Goal: Task Accomplishment & Management: Complete application form

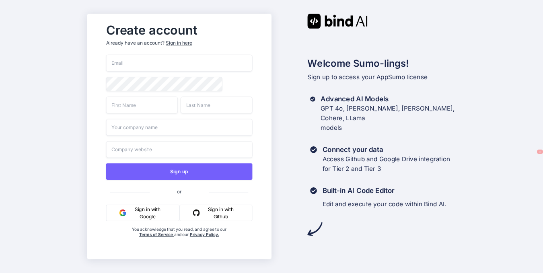
click at [156, 55] on input "email" at bounding box center [179, 63] width 146 height 17
type input "[EMAIL_ADDRESS][DOMAIN_NAME]"
click at [127, 97] on input "text" at bounding box center [142, 105] width 72 height 17
type input "Nico"
type input "Masor"
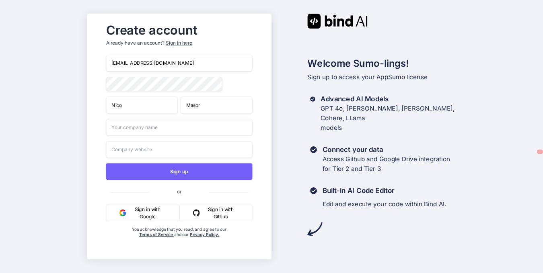
click at [146, 119] on input "text" at bounding box center [179, 127] width 146 height 17
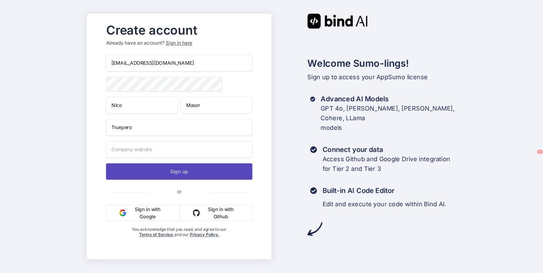
type input "Truepero"
click at [168, 163] on button "Sign up" at bounding box center [179, 171] width 146 height 16
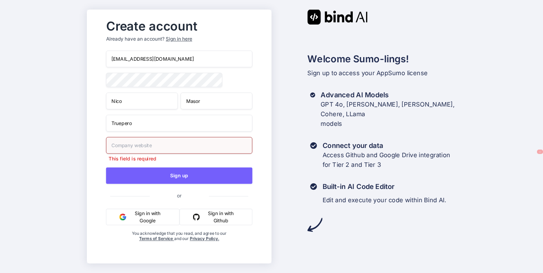
click at [172, 137] on input "text" at bounding box center [179, 145] width 146 height 17
click at [116, 138] on input "[DOMAIN_NAME]" at bounding box center [179, 145] width 146 height 17
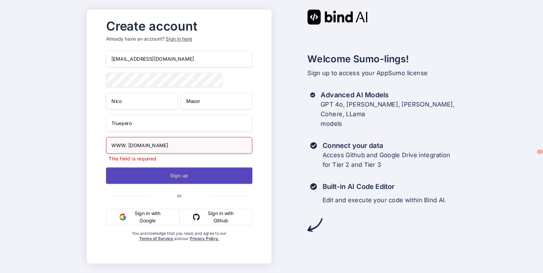
type input "WWW. [DOMAIN_NAME]"
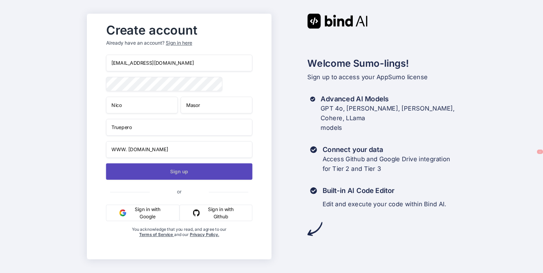
click at [156, 165] on button "Sign up" at bounding box center [179, 171] width 146 height 16
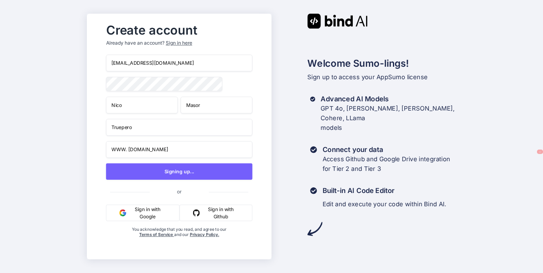
click at [137, 141] on input "WWW. [DOMAIN_NAME]" at bounding box center [179, 149] width 146 height 17
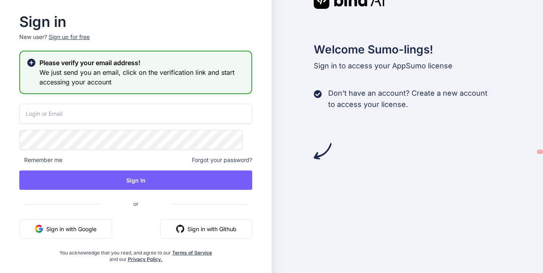
click at [453, 60] on p "Sign in to access your AppSumo license" at bounding box center [428, 65] width 229 height 11
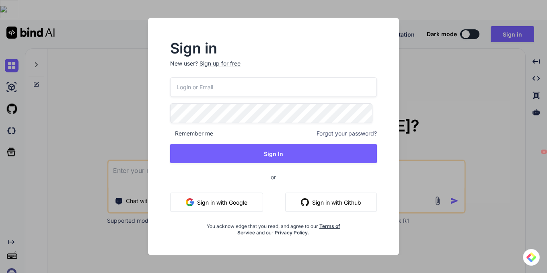
click at [251, 78] on input "email" at bounding box center [273, 87] width 207 height 20
type textarea "x"
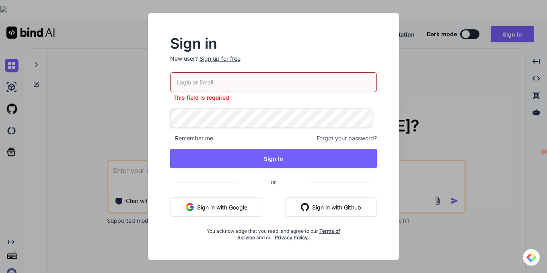
type input "[EMAIL_ADDRESS][DOMAIN_NAME]"
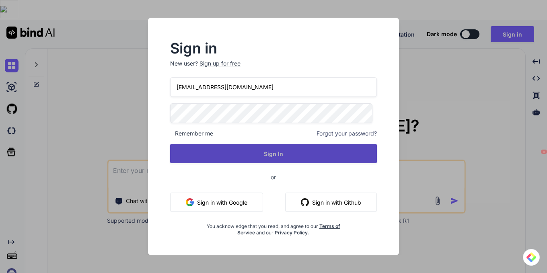
click at [302, 153] on button "Sign In" at bounding box center [273, 153] width 207 height 19
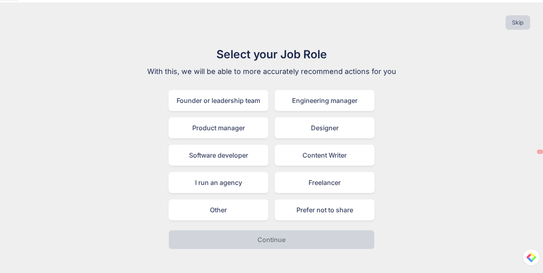
scroll to position [23, 0]
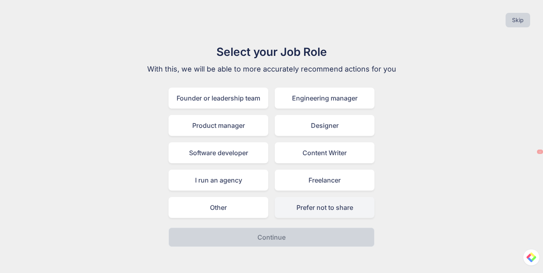
click at [342, 218] on div "Prefer not to share" at bounding box center [325, 207] width 100 height 21
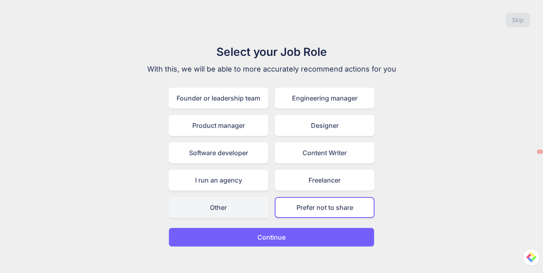
click at [257, 218] on div "Other" at bounding box center [218, 207] width 100 height 21
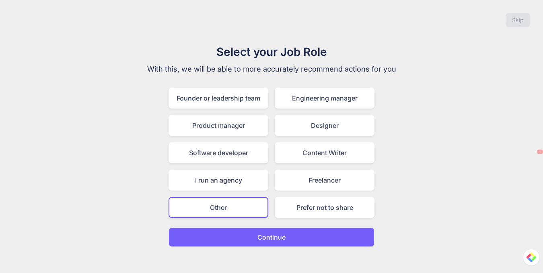
click at [455, 125] on div "Select your Job Role With this, we will be able to more accurately recommend ac…" at bounding box center [271, 144] width 530 height 203
click at [351, 218] on div "Prefer not to share" at bounding box center [325, 207] width 100 height 21
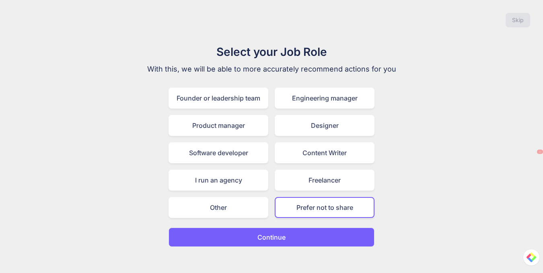
click at [335, 247] on button "Continue" at bounding box center [271, 237] width 206 height 19
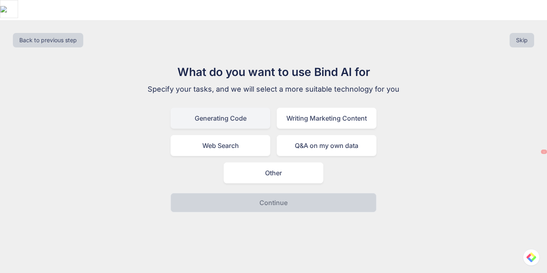
click at [219, 113] on div "Generating Code" at bounding box center [220, 118] width 100 height 21
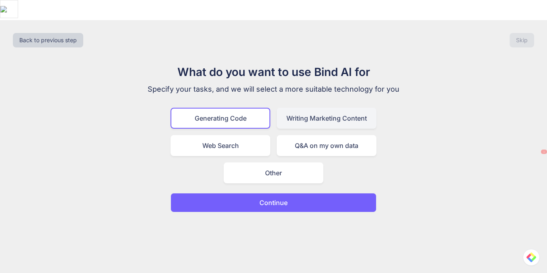
click at [346, 119] on div "Writing Marketing Content" at bounding box center [327, 118] width 100 height 21
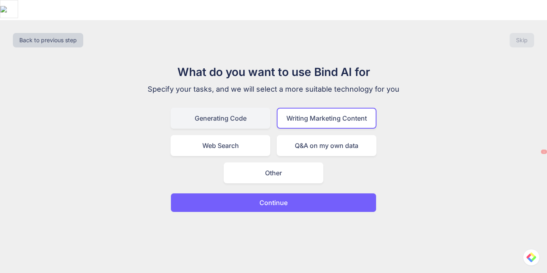
click at [234, 121] on div "Generating Code" at bounding box center [220, 118] width 100 height 21
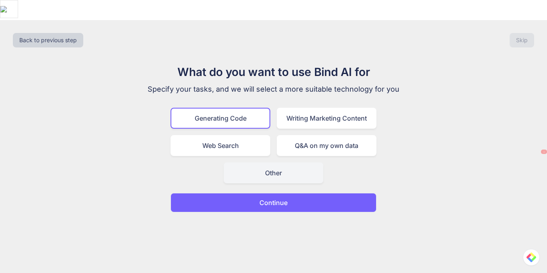
click at [264, 182] on div "Other" at bounding box center [274, 172] width 100 height 21
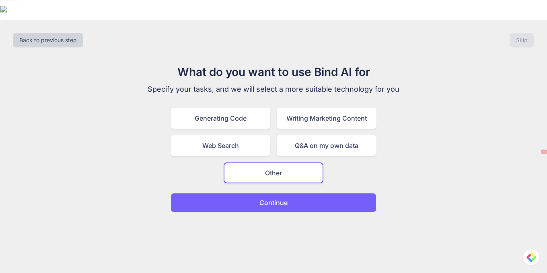
click at [275, 207] on p "Continue" at bounding box center [273, 203] width 28 height 10
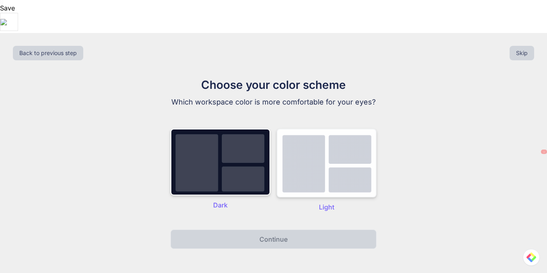
click at [327, 153] on img at bounding box center [327, 163] width 100 height 69
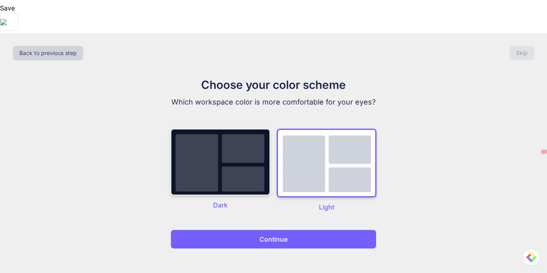
click at [248, 156] on img at bounding box center [220, 162] width 100 height 67
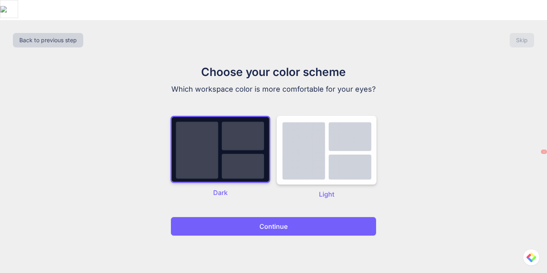
click at [273, 231] on p "Continue" at bounding box center [273, 227] width 28 height 10
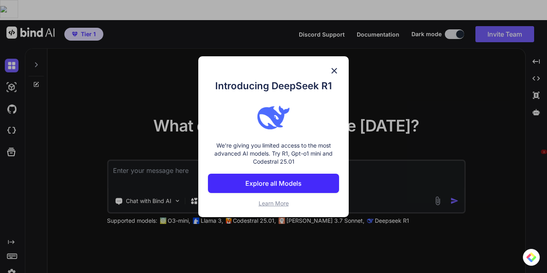
click at [281, 187] on p "Explore all Models" at bounding box center [273, 184] width 56 height 10
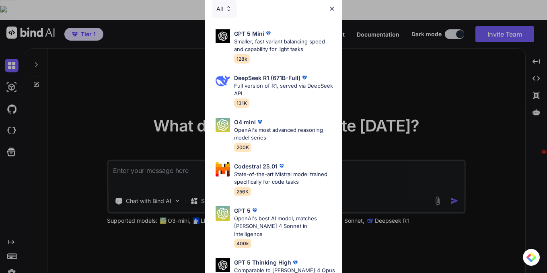
click at [329, 10] on img at bounding box center [332, 8] width 7 height 7
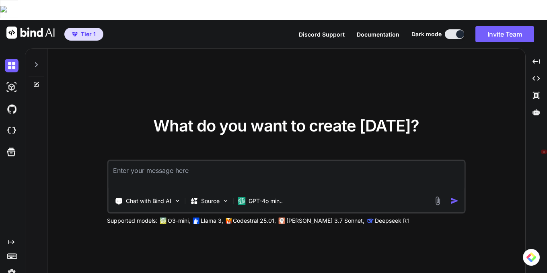
click at [224, 59] on div "What do you want to create today? Chat with Bind AI Source GPT-4o min.. Support…" at bounding box center [286, 171] width 478 height 245
click at [13, 266] on img at bounding box center [12, 273] width 14 height 14
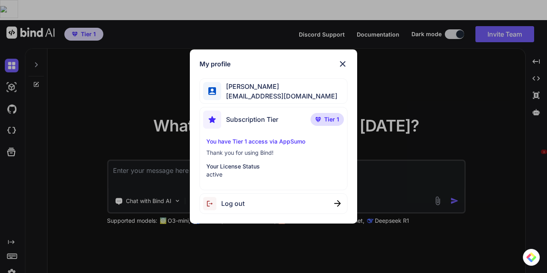
click at [278, 115] on span "Subscription Tier" at bounding box center [252, 120] width 52 height 10
click at [338, 59] on img at bounding box center [343, 64] width 10 height 10
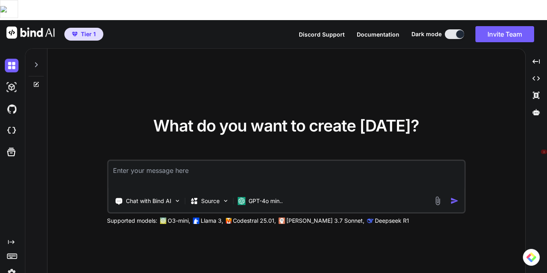
click at [14, 240] on icon at bounding box center [11, 242] width 6 height 4
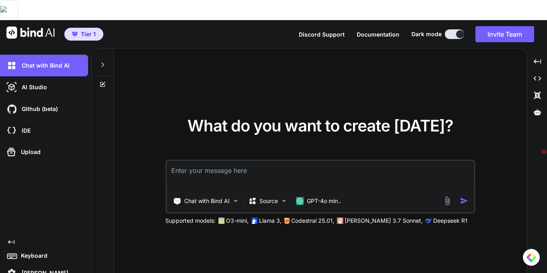
click at [14, 239] on icon "Created with Pixso." at bounding box center [11, 242] width 6 height 6
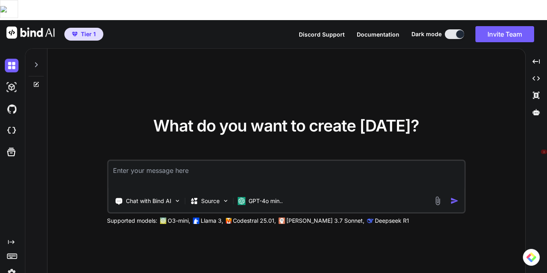
click at [12, 250] on icon at bounding box center [11, 255] width 11 height 11
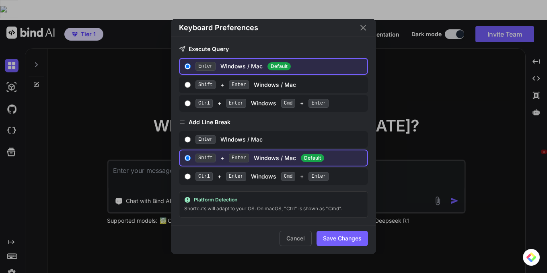
click at [12, 239] on div "Keyboard Preferences Execute Query Enter Windows / Mac Default Shift + Enter Wi…" at bounding box center [273, 136] width 547 height 273
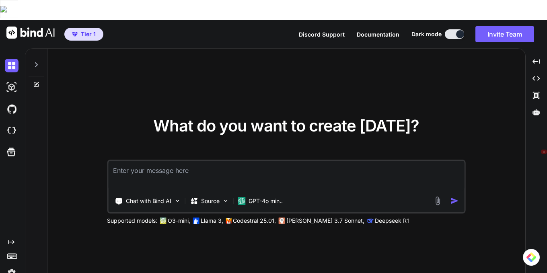
click at [12, 266] on img at bounding box center [12, 273] width 14 height 14
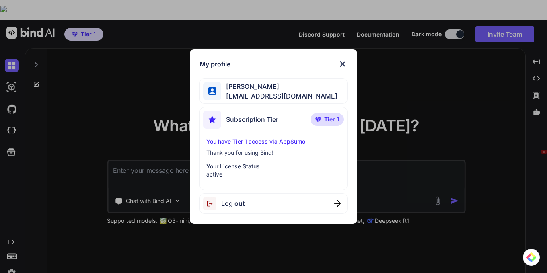
click at [254, 213] on div "Log out" at bounding box center [273, 203] width 148 height 21
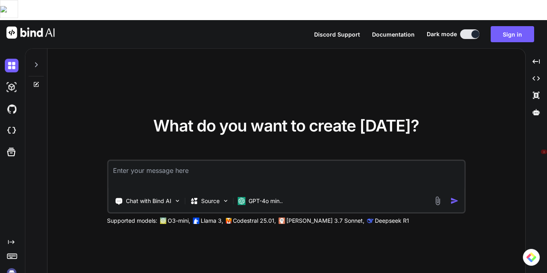
drag, startPoint x: 337, startPoint y: 208, endPoint x: 156, endPoint y: 271, distance: 191.0
click at [323, 226] on div "What do you want to create today? Chat with Bind AI Source GPT-4o min.. Support…" at bounding box center [286, 171] width 478 height 245
click at [250, 55] on div "What do you want to create today? Chat with Bind AI Source GPT-4o min.. Support…" at bounding box center [286, 171] width 478 height 245
click at [43, 27] on img at bounding box center [30, 33] width 48 height 12
click at [512, 26] on button "Sign in" at bounding box center [512, 34] width 43 height 16
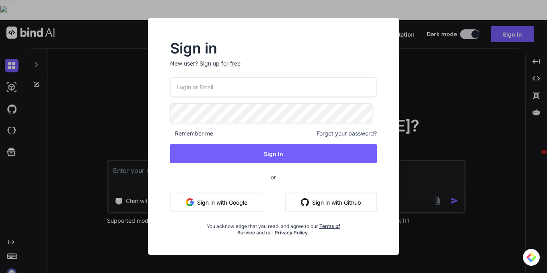
click at [241, 77] on input "email" at bounding box center [273, 87] width 207 height 20
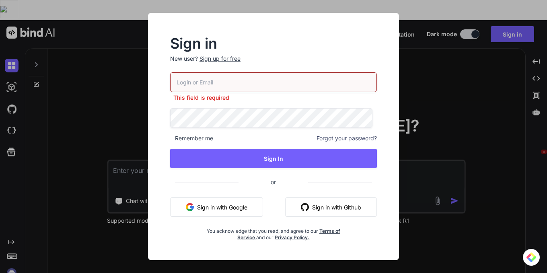
type textarea "x"
type input "[EMAIL_ADDRESS][DOMAIN_NAME]"
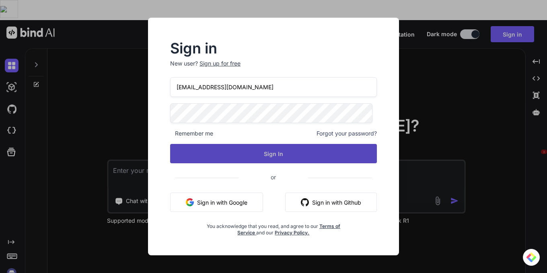
click at [244, 154] on button "Sign In" at bounding box center [273, 153] width 207 height 19
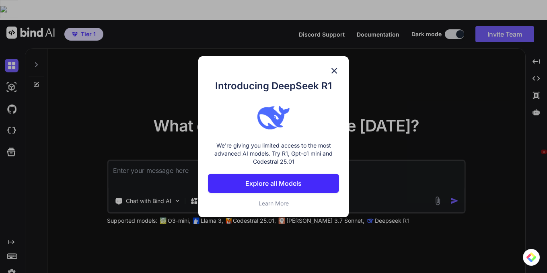
click at [274, 207] on span "Learn More" at bounding box center [274, 203] width 30 height 7
click at [400, 49] on div "Introducing DeepSeek R1 We're giving you limited access to the most advanced AI…" at bounding box center [273, 136] width 547 height 273
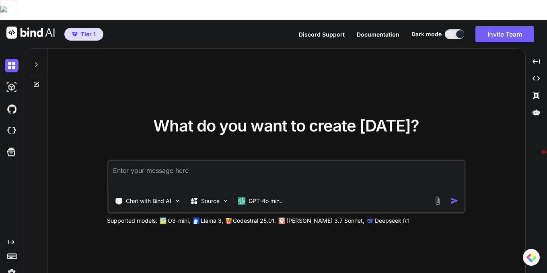
click at [9, 266] on img at bounding box center [12, 273] width 14 height 14
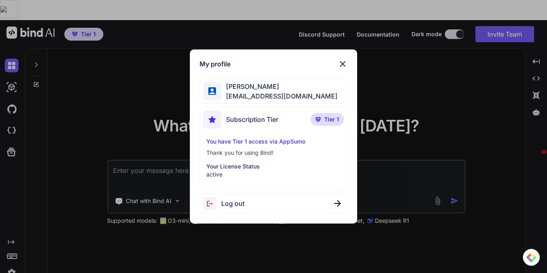
click at [334, 207] on img at bounding box center [337, 203] width 6 height 6
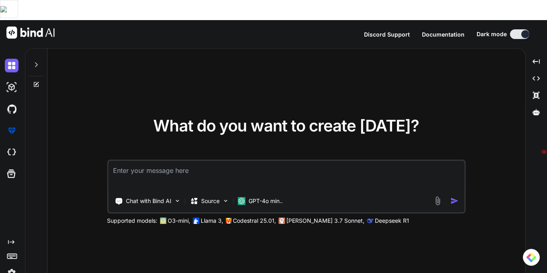
type textarea "x"
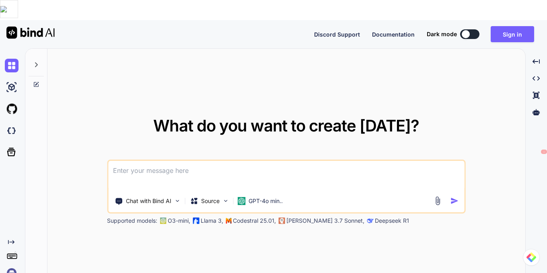
type textarea "x"
